Goal: Transaction & Acquisition: Purchase product/service

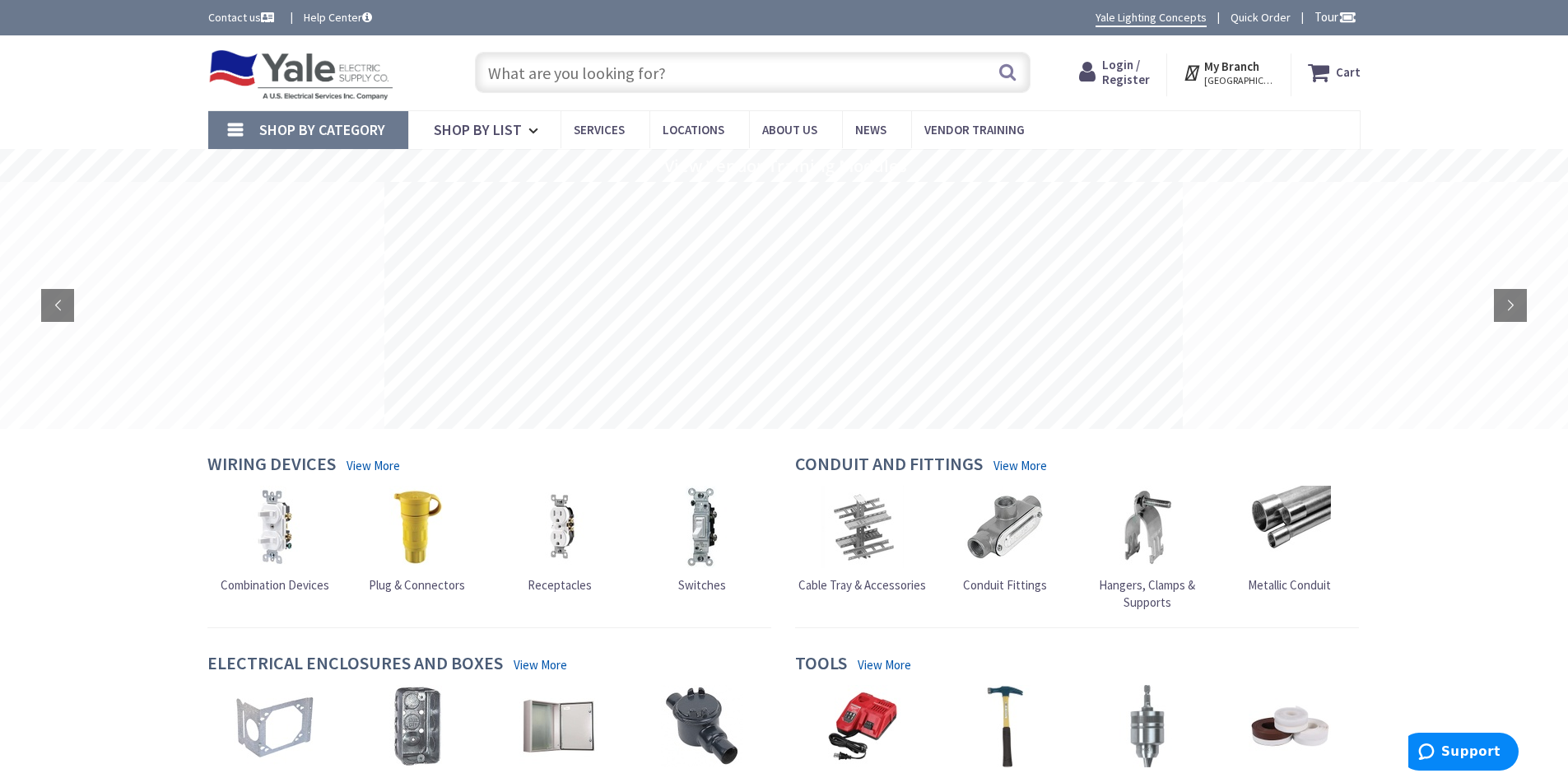
click at [572, 70] on input "text" at bounding box center [752, 72] width 556 height 41
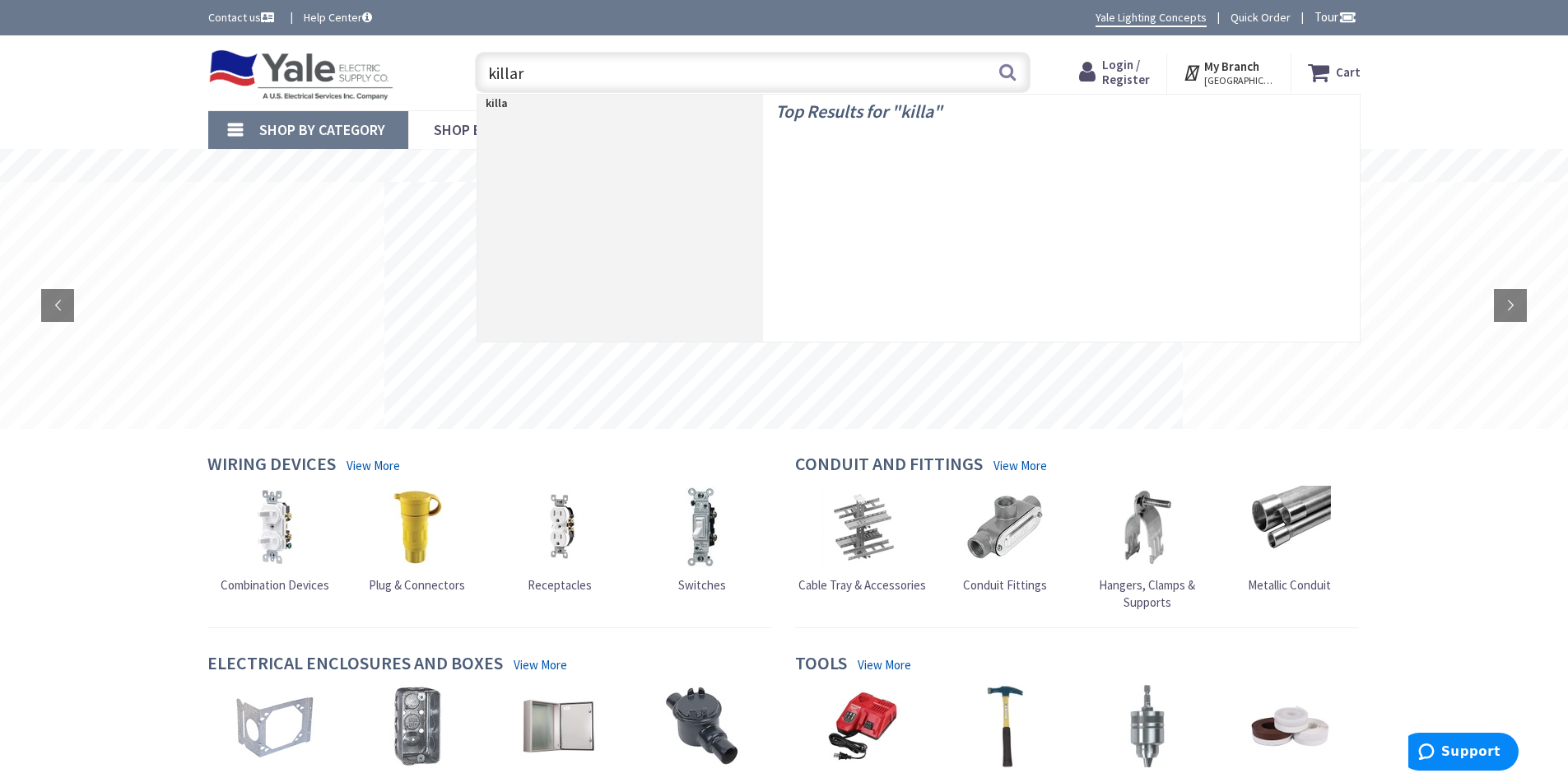
type input "killark"
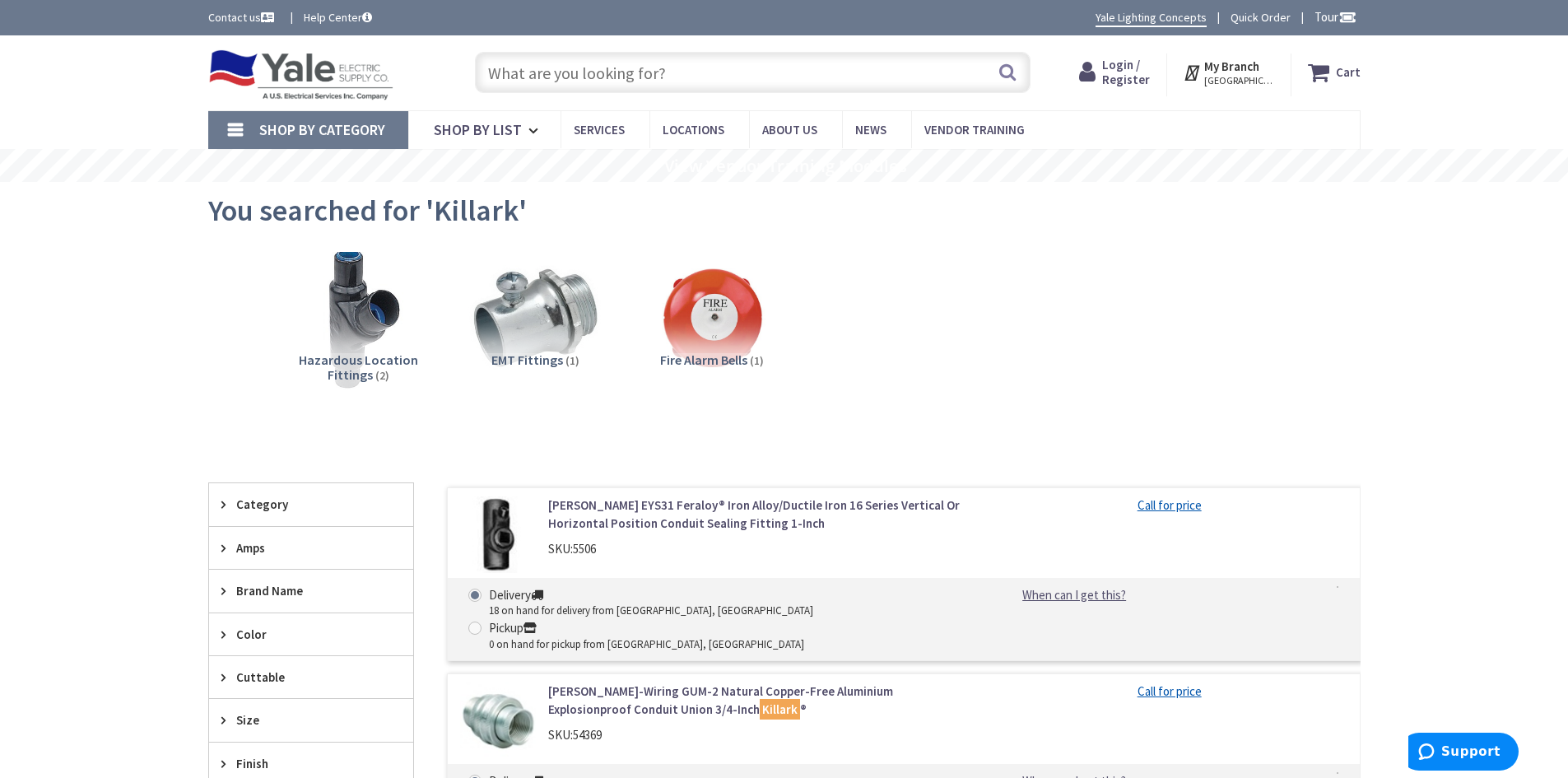
click at [374, 328] on img at bounding box center [358, 319] width 149 height 149
